Goal: Register for event/course

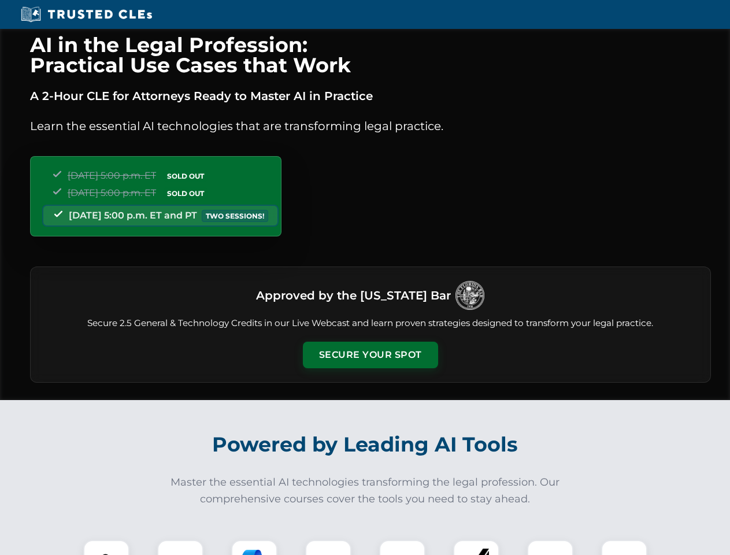
click at [370, 355] on button "Secure Your Spot" at bounding box center [370, 355] width 135 height 27
click at [106, 547] on img at bounding box center [107, 563] width 34 height 34
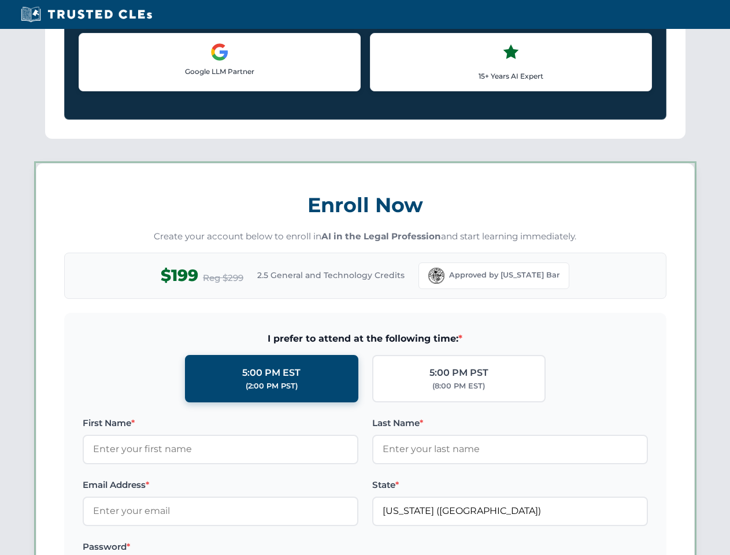
click at [254, 547] on label "Password *" at bounding box center [221, 547] width 276 height 14
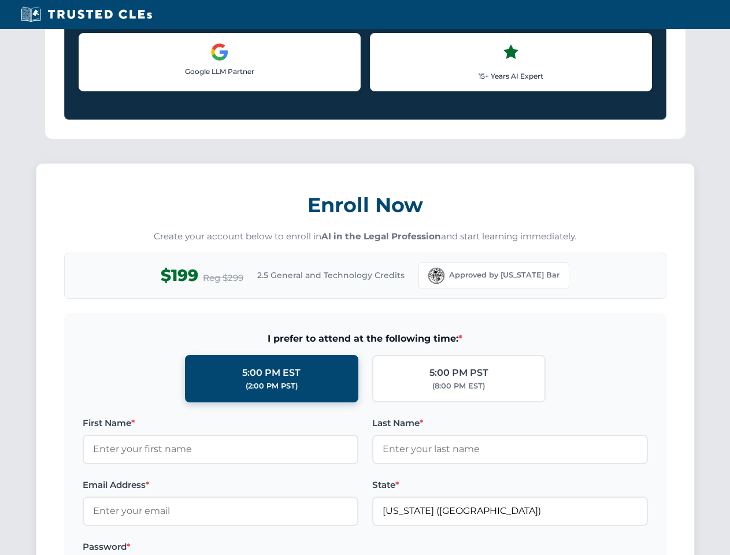
scroll to position [1134, 0]
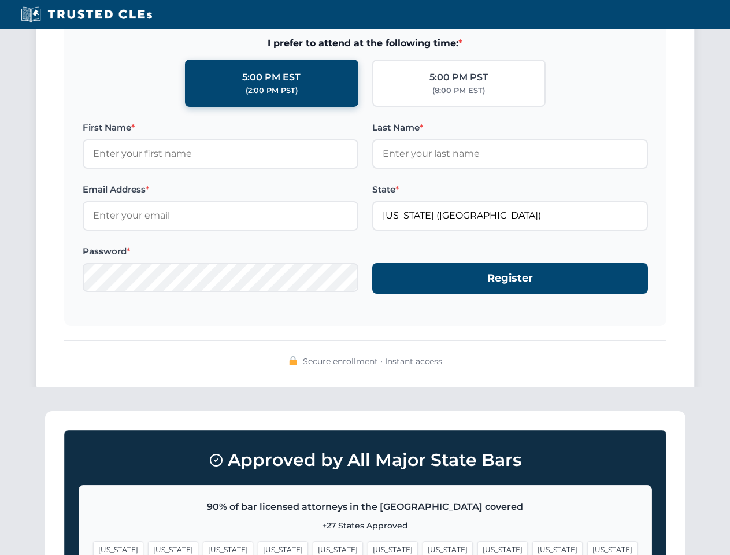
click at [532, 547] on span "[US_STATE]" at bounding box center [557, 549] width 50 height 17
